Goal: Information Seeking & Learning: Find specific fact

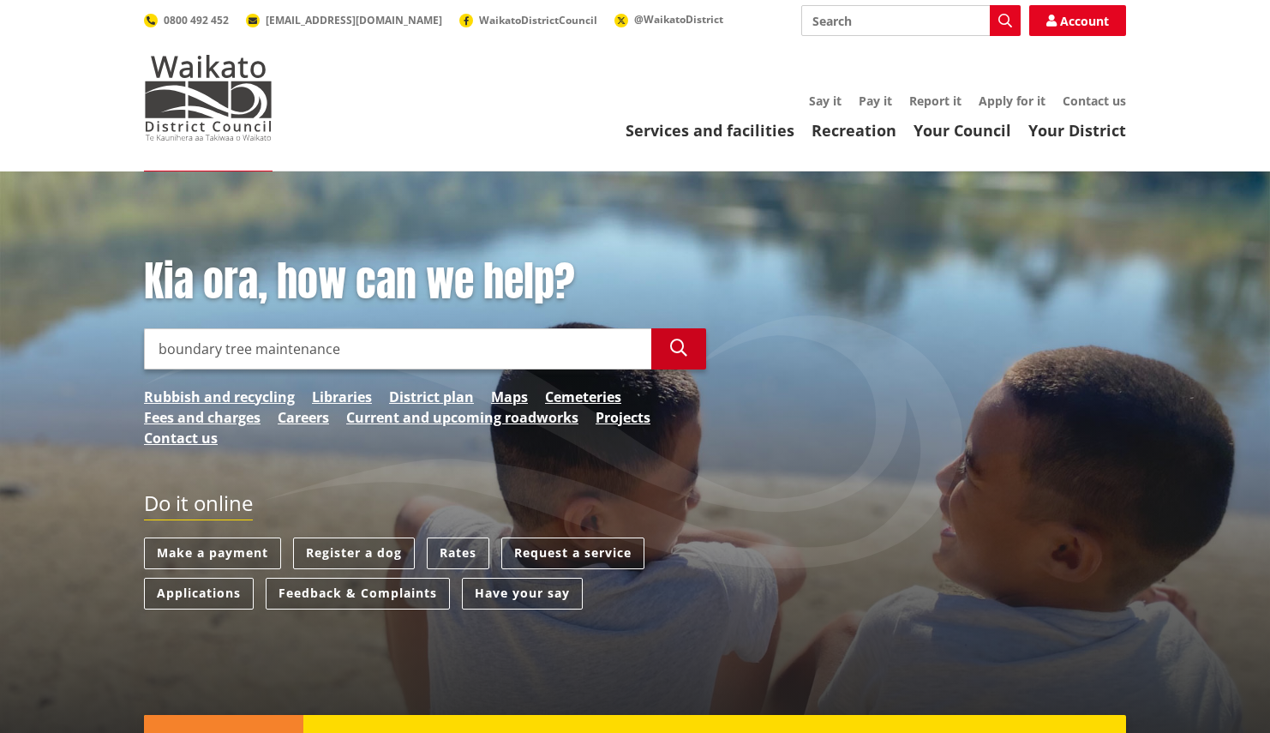
type input "boundary tree maintenance"
click at [670, 347] on icon "button" at bounding box center [678, 347] width 17 height 17
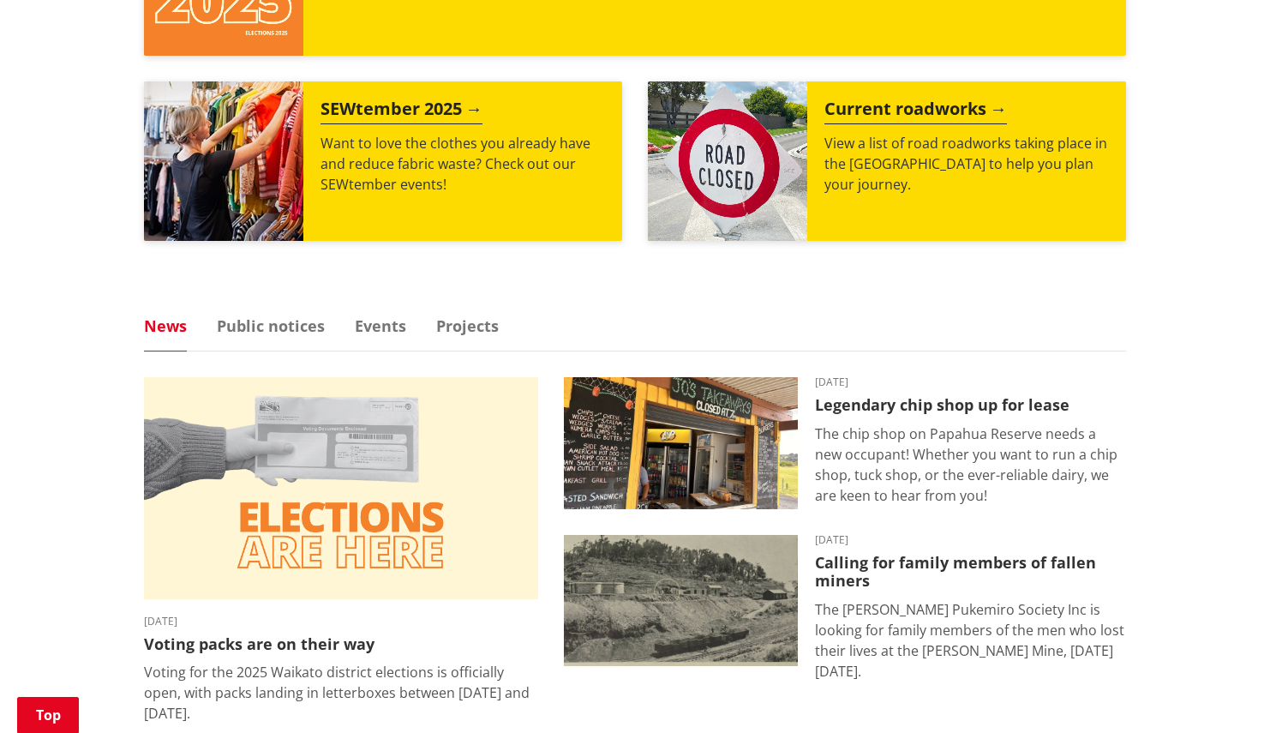
scroll to position [825, 0]
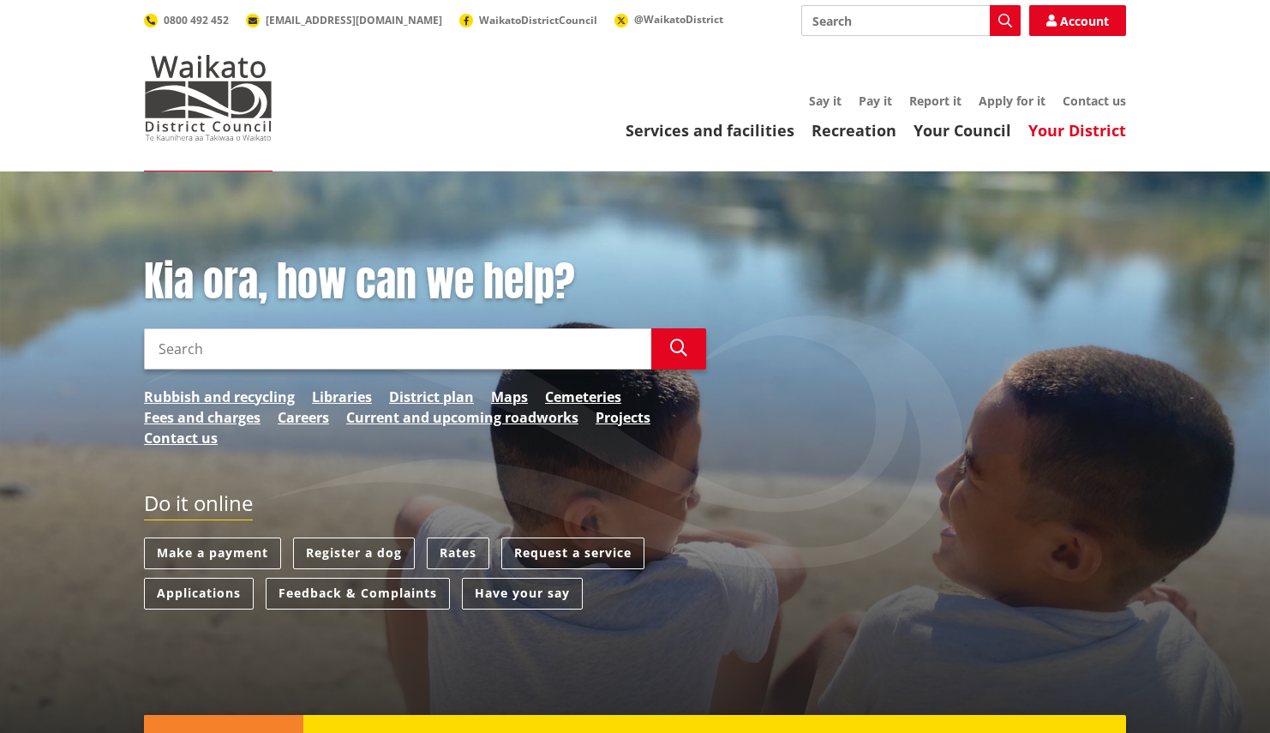
click at [1058, 129] on link "Your District" at bounding box center [1077, 130] width 98 height 21
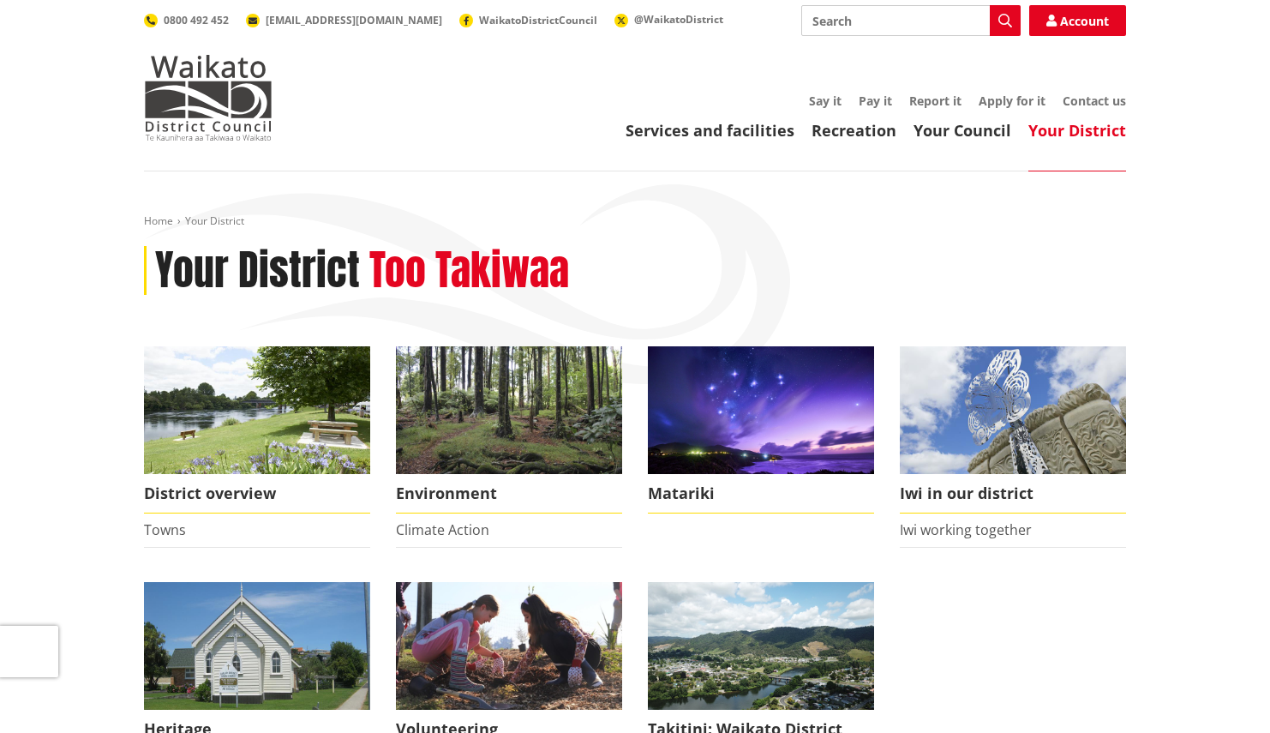
click at [878, 21] on input "Search" at bounding box center [910, 20] width 219 height 31
click at [878, 21] on input "n" at bounding box center [910, 20] width 219 height 31
type input "neighbours"
click at [1003, 24] on icon "button" at bounding box center [1005, 21] width 14 height 14
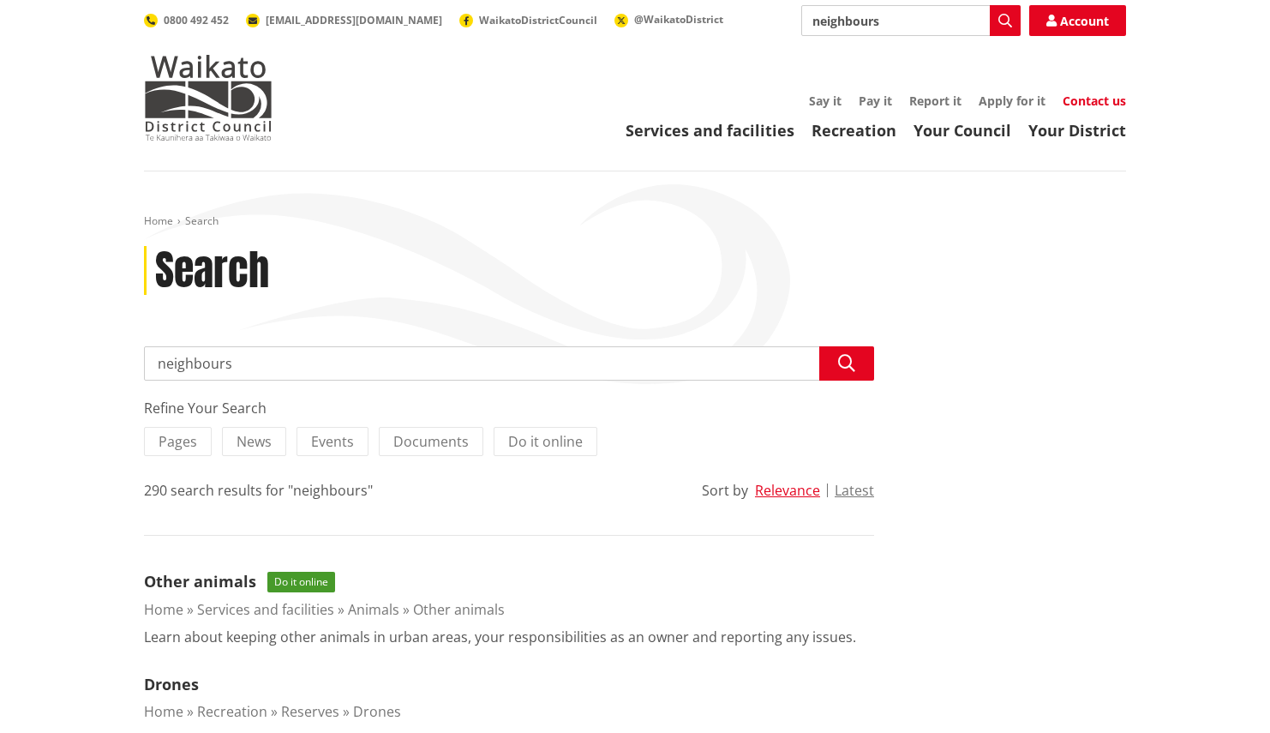
click at [1087, 105] on link "Contact us" at bounding box center [1093, 101] width 63 height 16
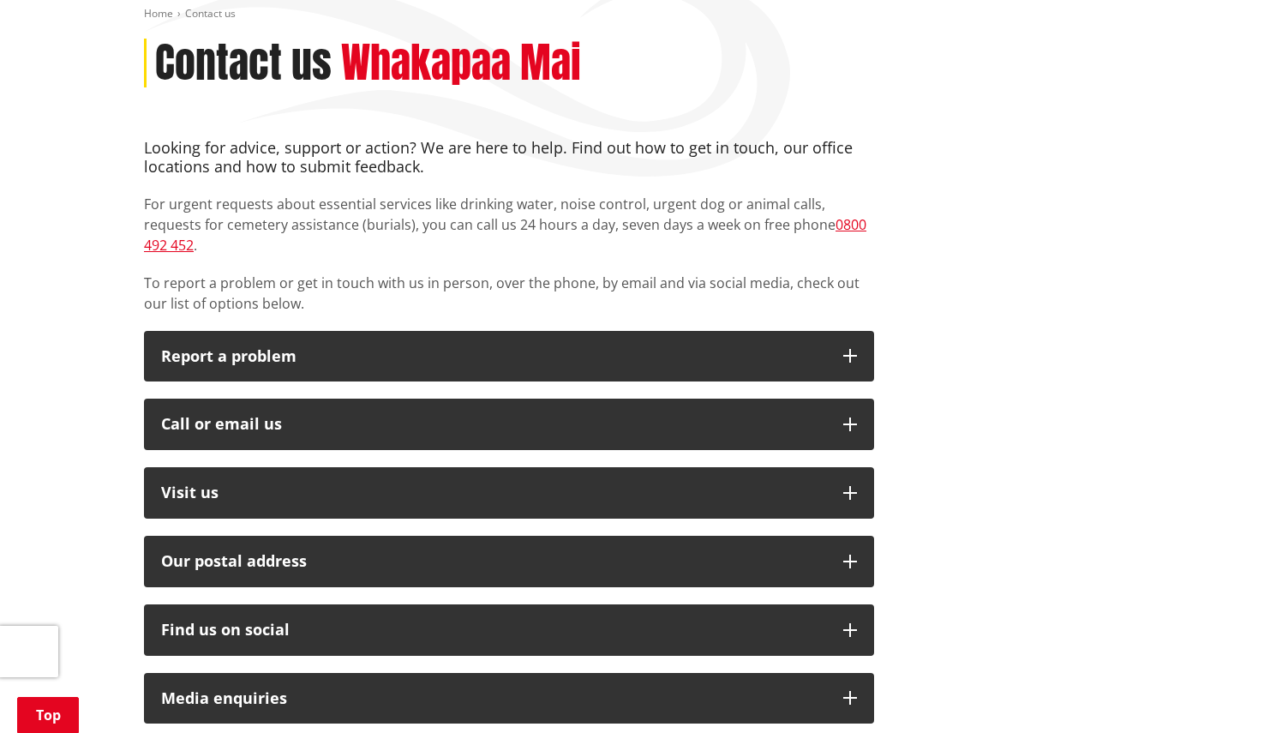
scroll to position [210, 0]
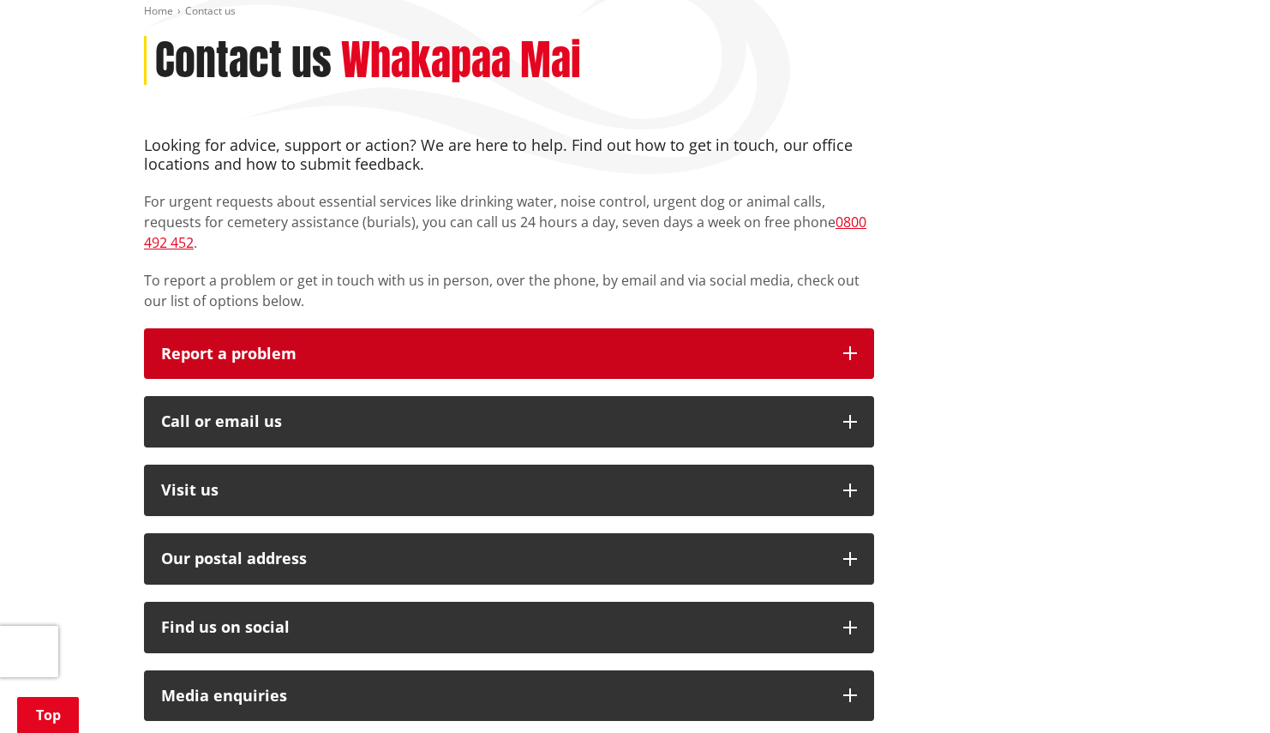
click at [852, 346] on icon "button" at bounding box center [850, 353] width 14 height 14
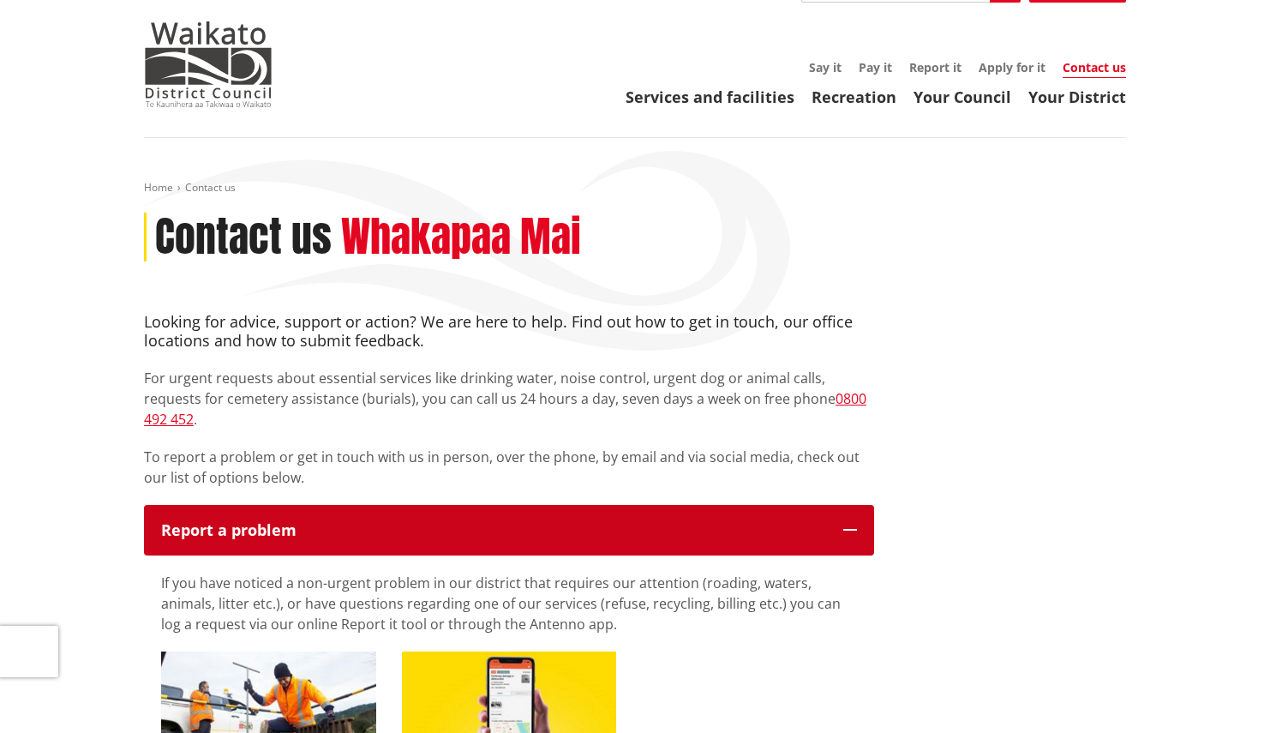
scroll to position [0, 0]
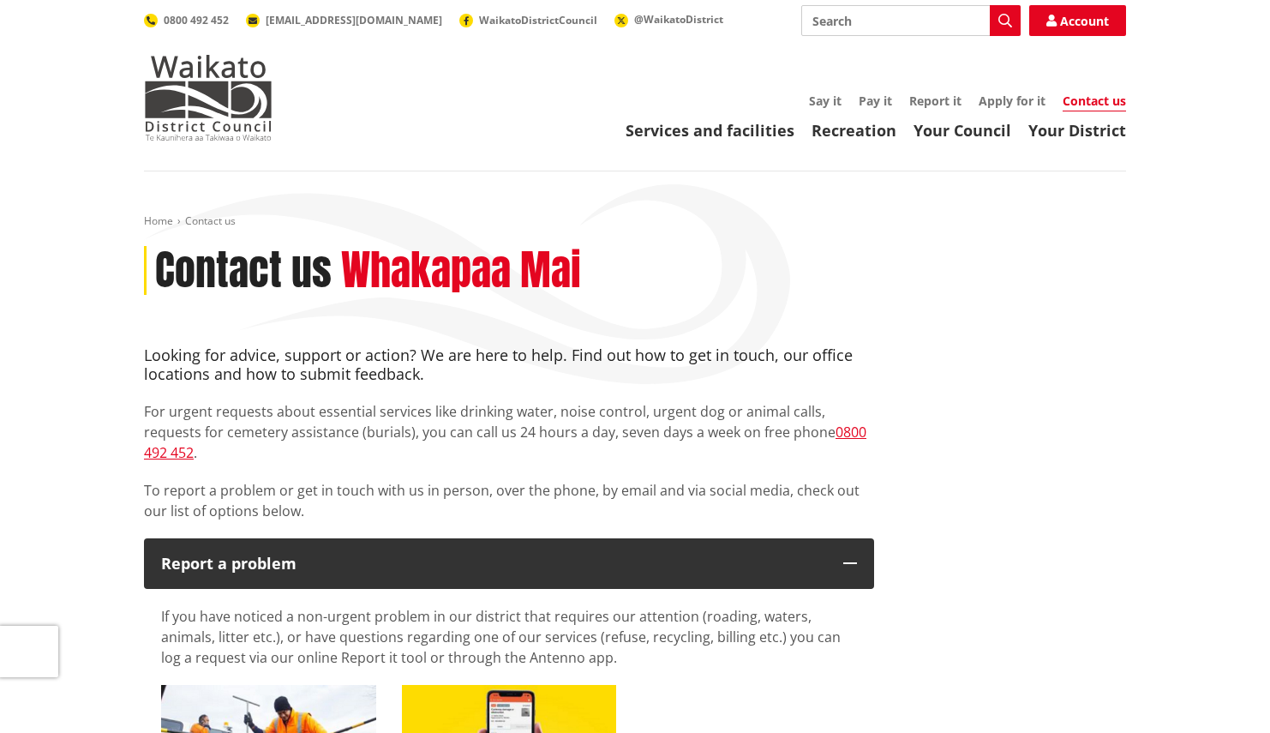
click at [879, 21] on input "Search" at bounding box center [910, 20] width 219 height 31
type input "boundaries"
